Goal: Check status: Check status

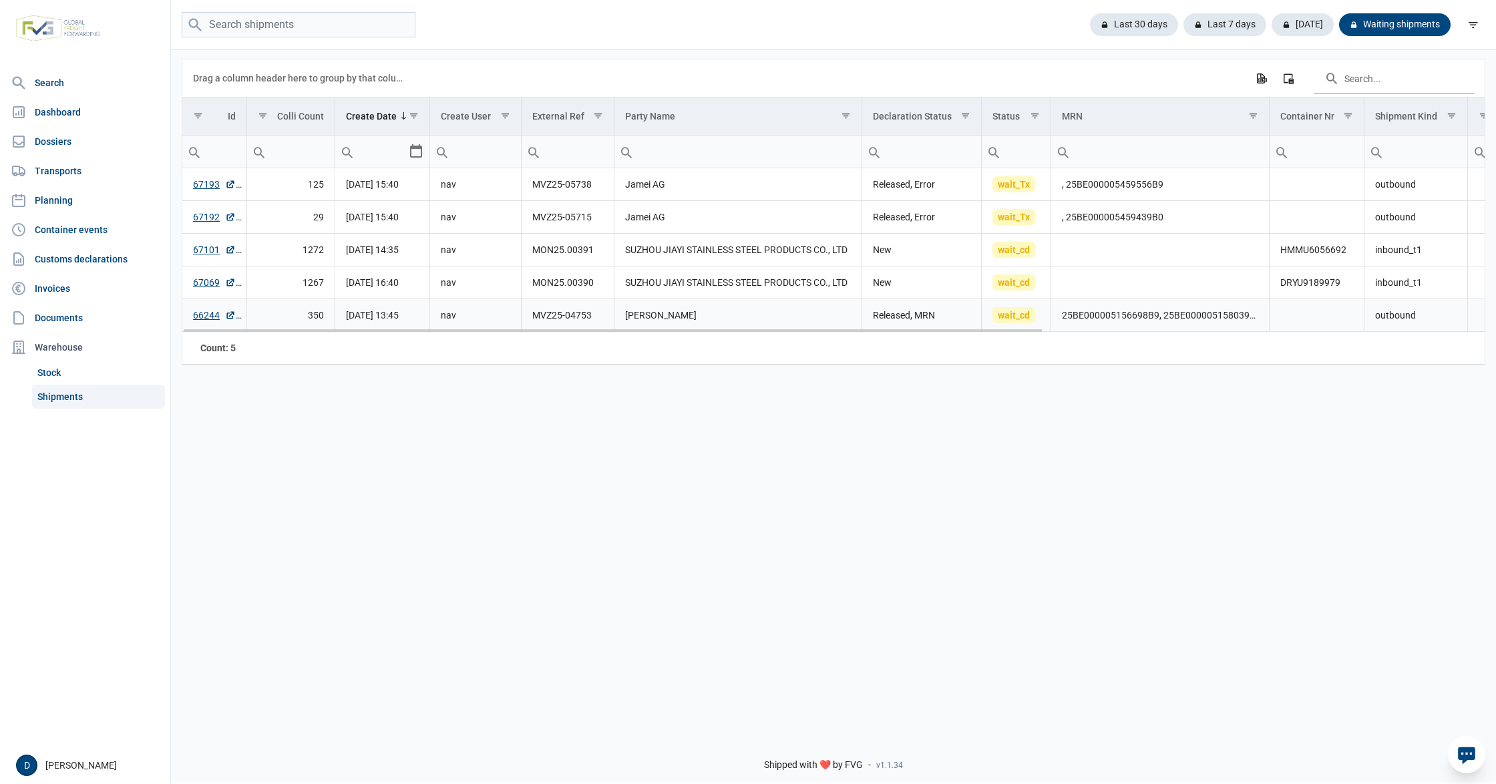
click at [192, 321] on td "66244" at bounding box center [214, 315] width 64 height 33
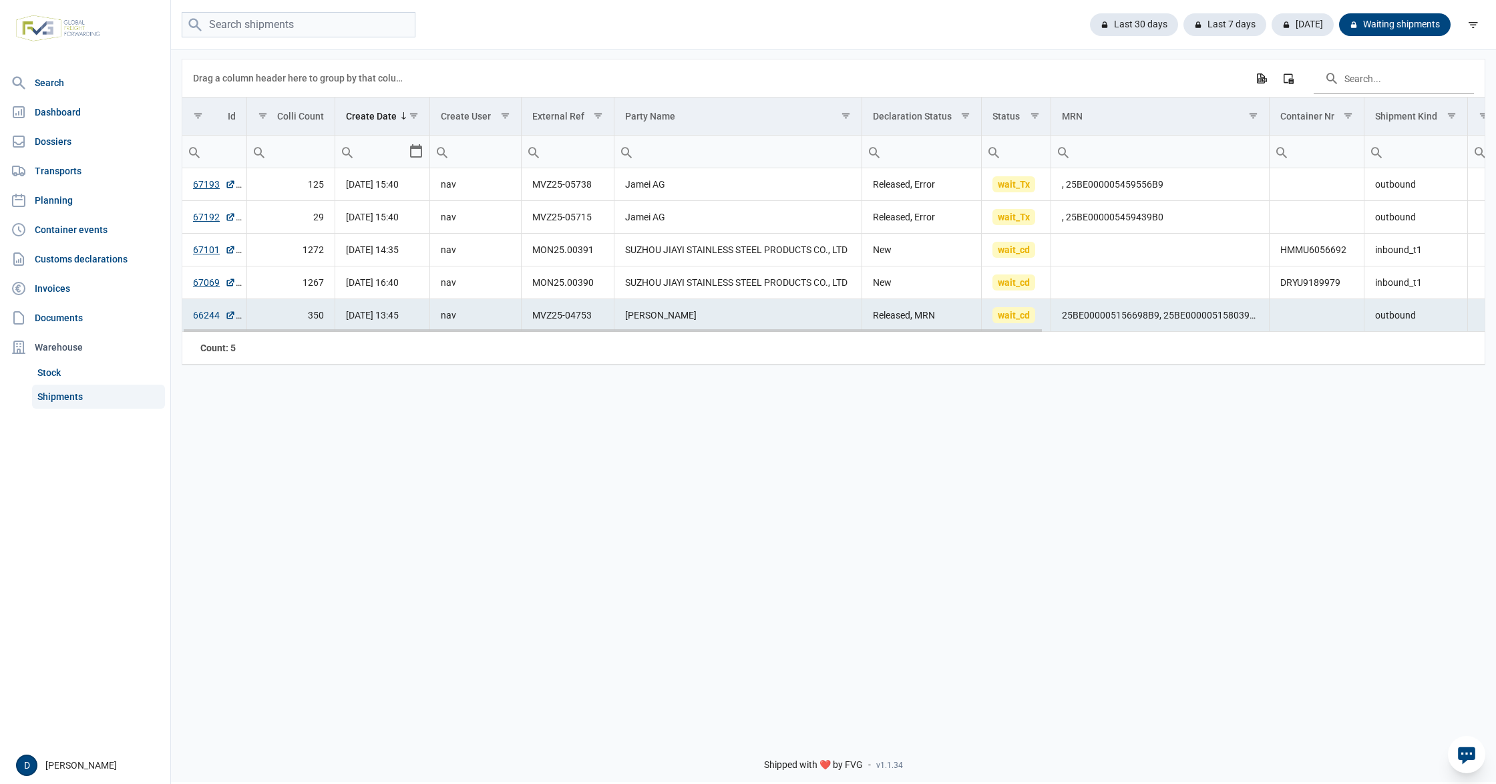
click at [215, 318] on link "66244" at bounding box center [214, 315] width 43 height 13
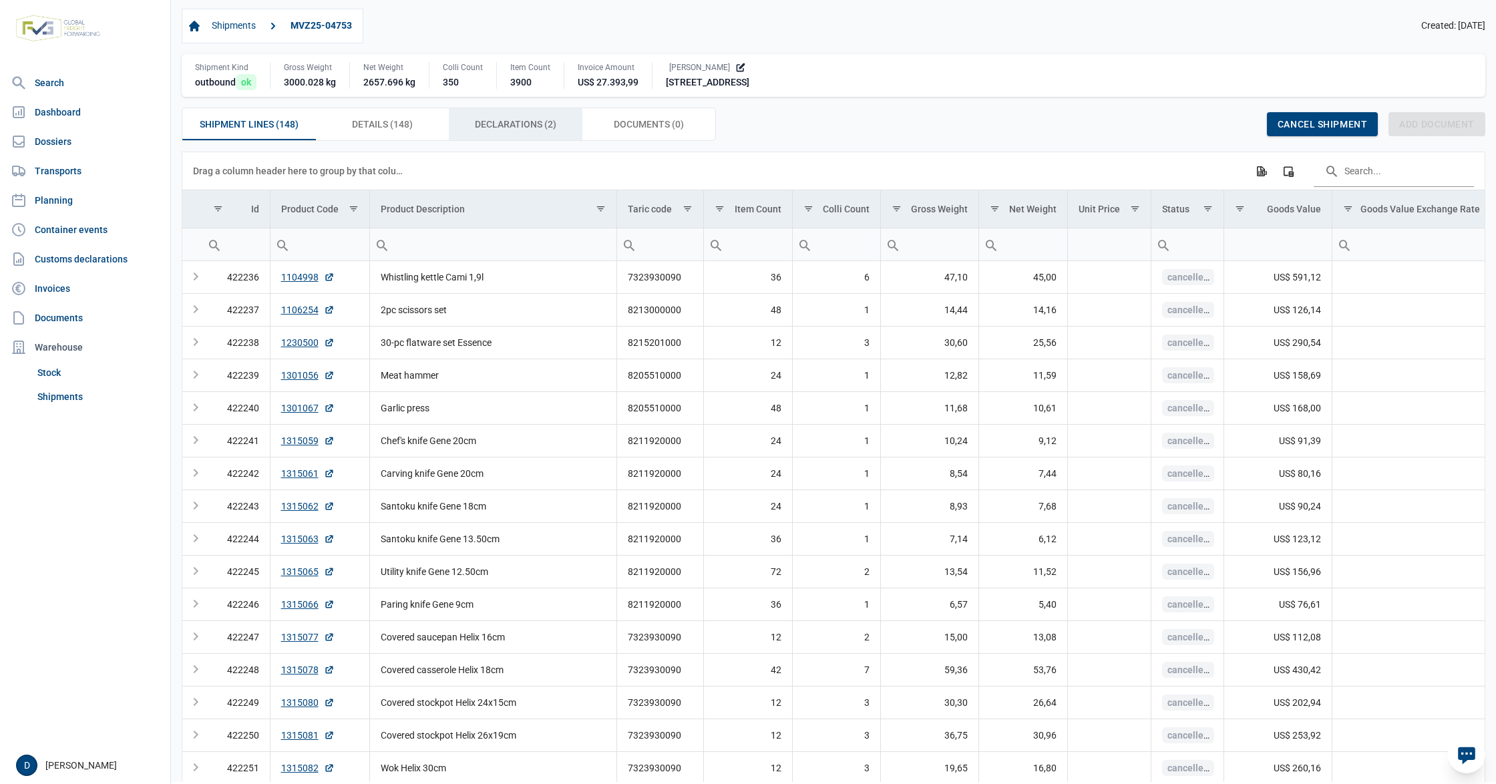
click at [482, 116] on div "Declarations (2) Declarations (2)" at bounding box center [516, 124] width 134 height 32
